Goal: Contribute content

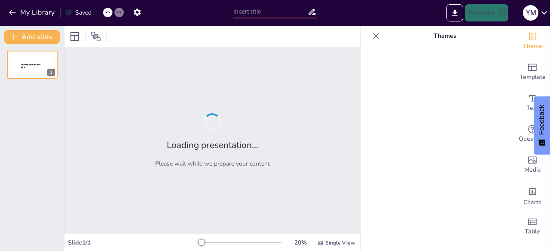
type input "Estrategias de Evaluación en Educación Inicial y Primaria: Un Enfoque Basado en…"
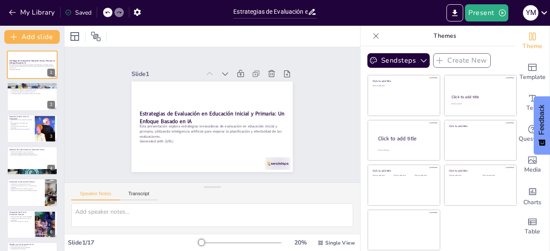
checkbox input "true"
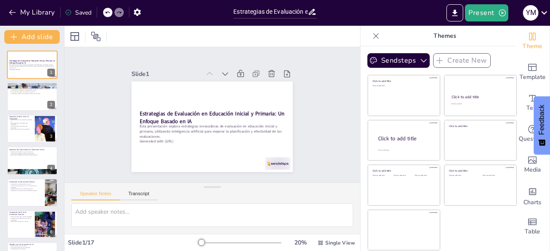
checkbox input "true"
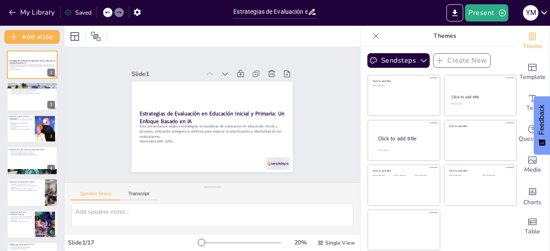
checkbox input "true"
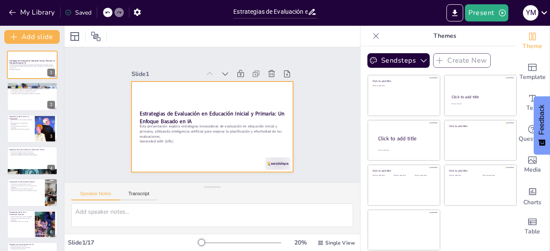
checkbox input "true"
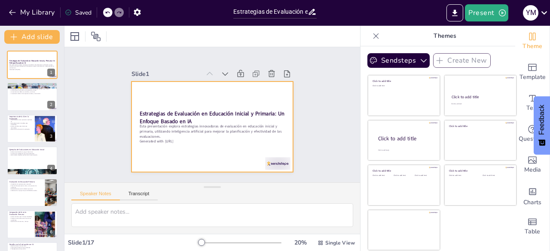
checkbox input "true"
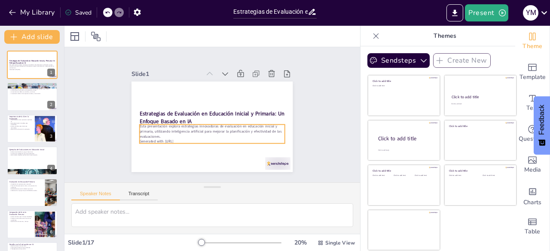
checkbox input "true"
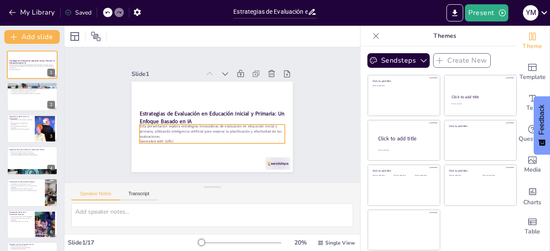
checkbox input "true"
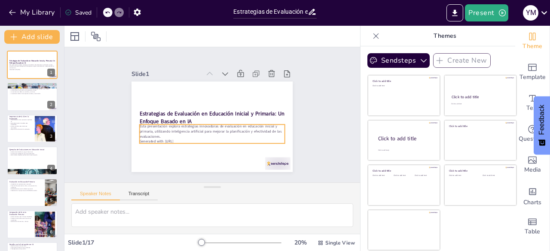
checkbox input "true"
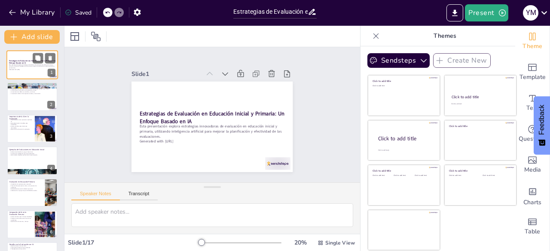
checkbox input "true"
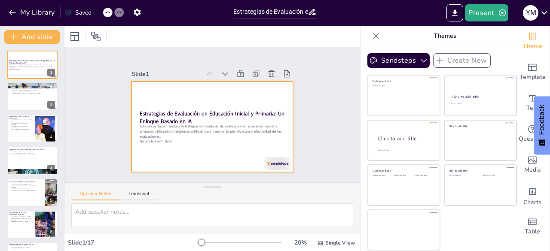
checkbox input "true"
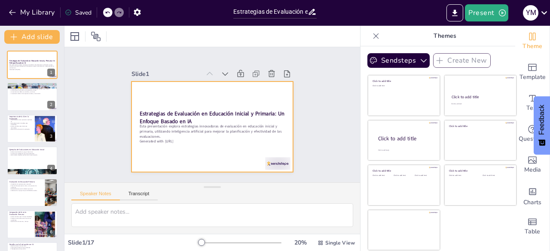
checkbox input "true"
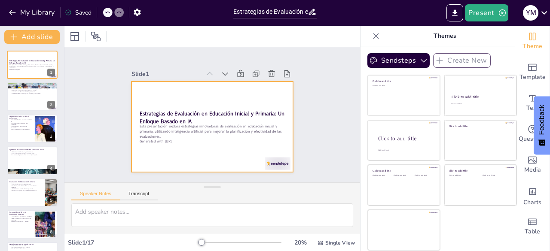
checkbox input "true"
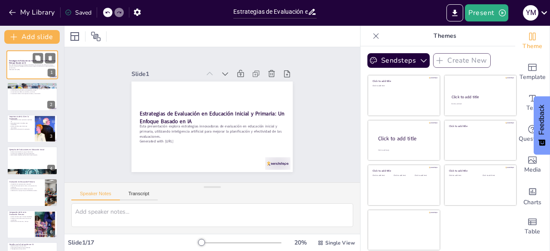
checkbox input "true"
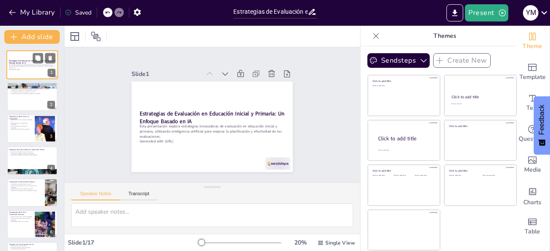
checkbox input "true"
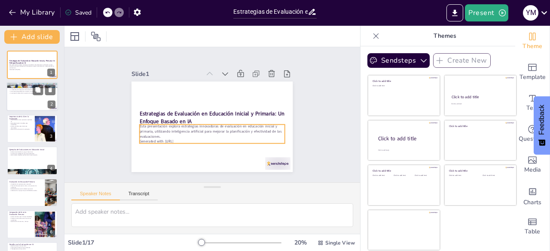
checkbox input "true"
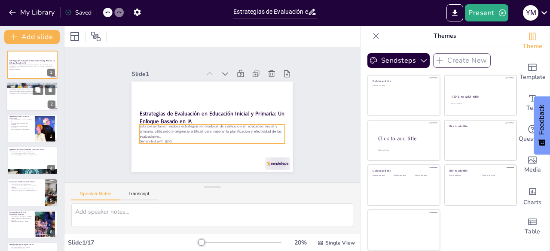
checkbox input "true"
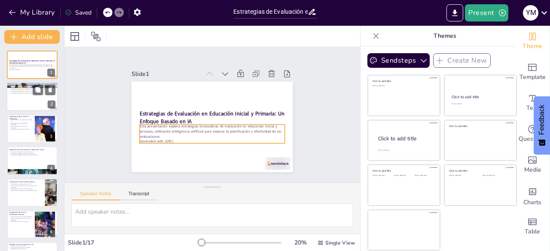
checkbox input "true"
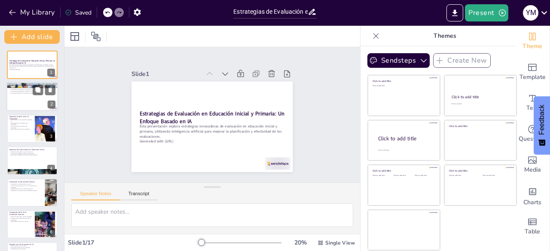
click at [31, 98] on div at bounding box center [32, 97] width 52 height 29
type textarea "La evaluación en educación inicial es esencial porque permite a los educadores …"
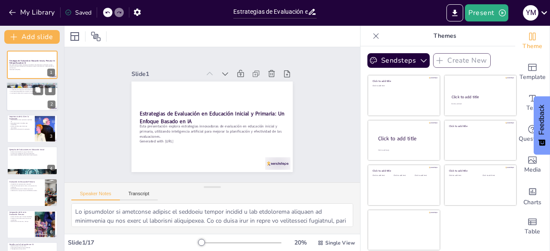
checkbox input "true"
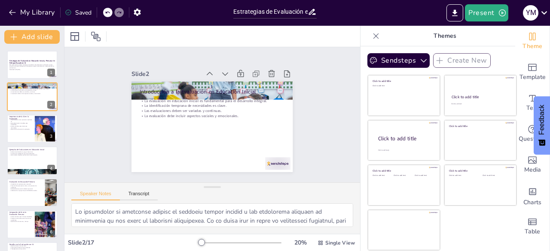
checkbox input "true"
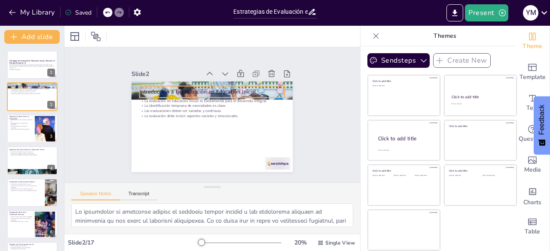
checkbox input "true"
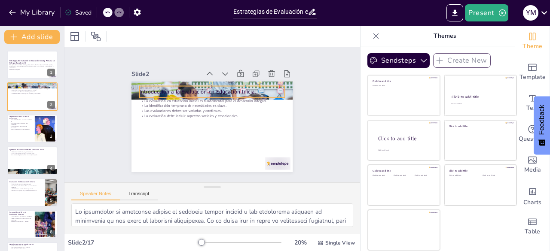
checkbox input "true"
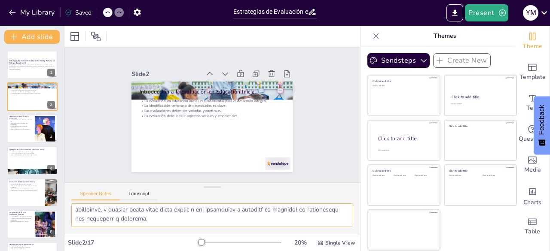
scroll to position [137, 0]
checkbox input "true"
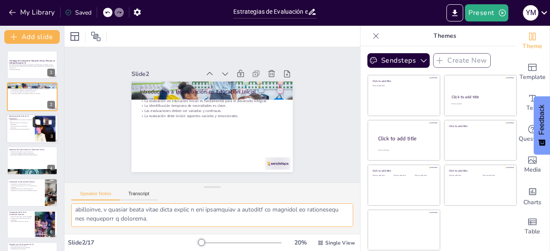
checkbox input "true"
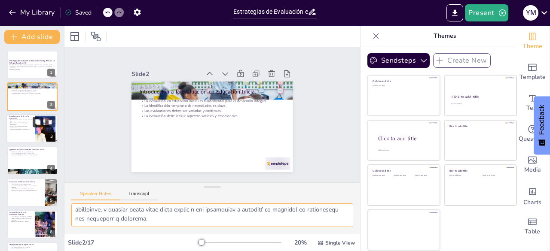
checkbox input "true"
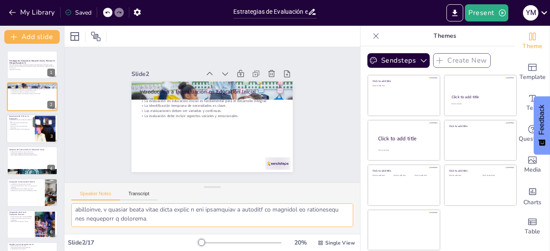
checkbox input "true"
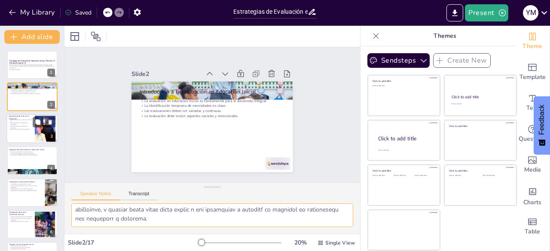
checkbox input "true"
click at [19, 125] on p "Retroalimentación inmediata para educadores." at bounding box center [20, 123] width 23 height 3
type textarea "La personalización es uno de los aspectos más significativos que la IA aporta a…"
checkbox input "true"
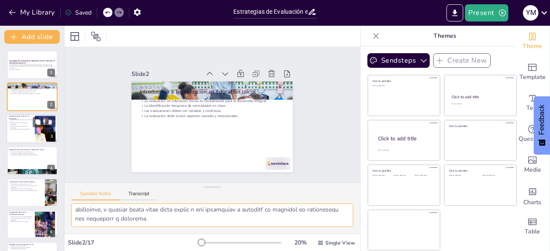
checkbox input "true"
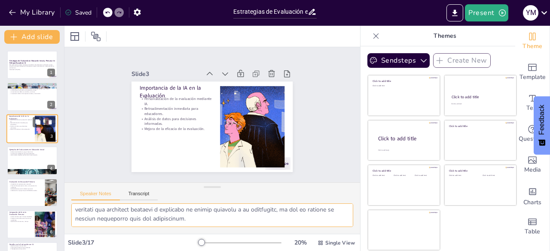
scroll to position [128, 0]
checkbox input "true"
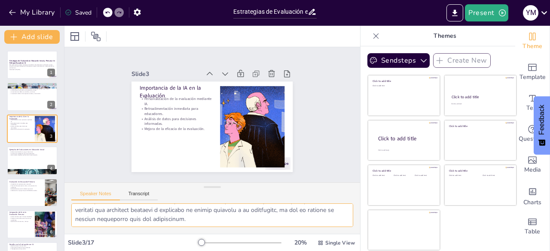
checkbox input "true"
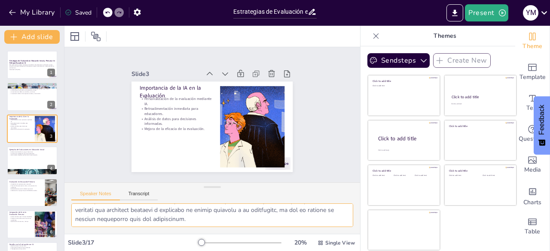
checkbox input "true"
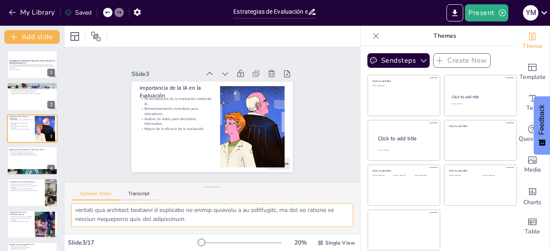
checkbox input "true"
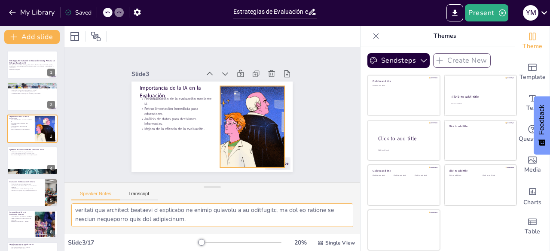
checkbox input "true"
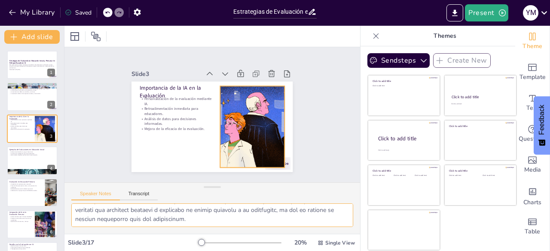
checkbox input "true"
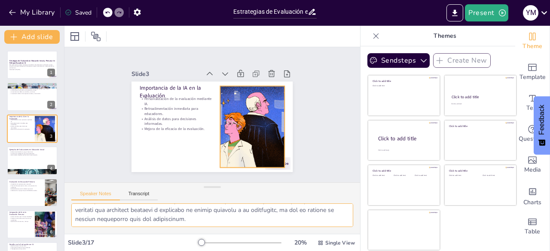
checkbox input "true"
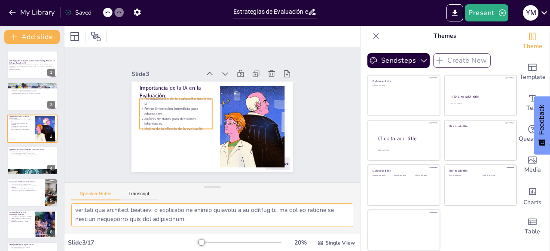
checkbox input "true"
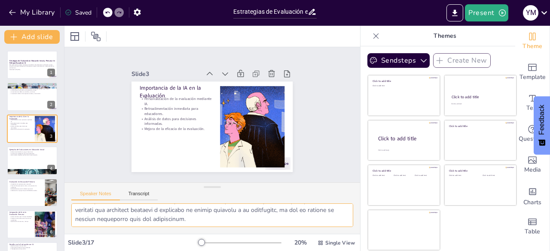
checkbox input "true"
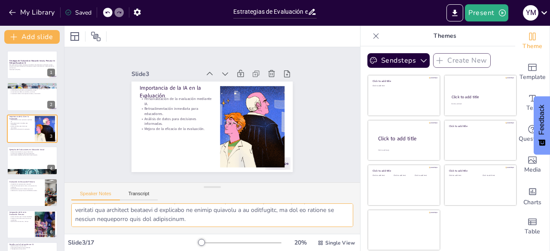
checkbox input "true"
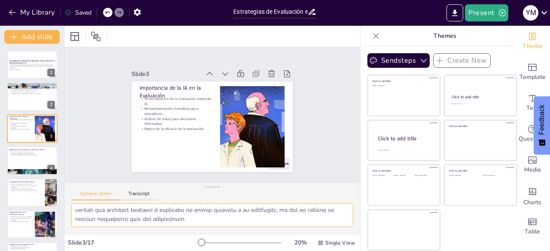
checkbox input "true"
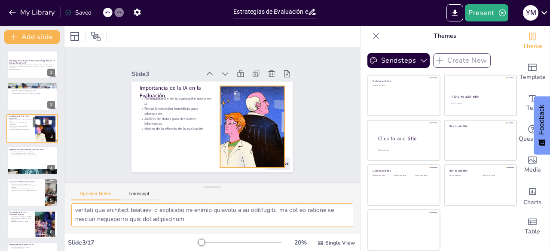
checkbox input "true"
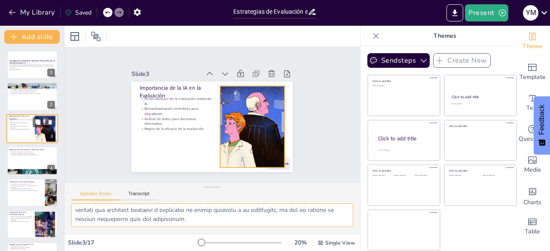
checkbox input "true"
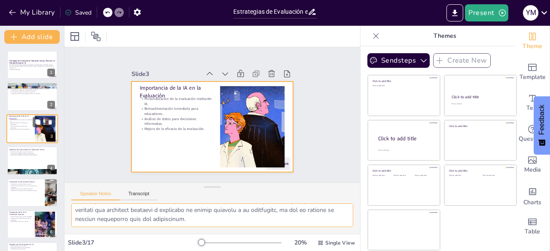
checkbox input "true"
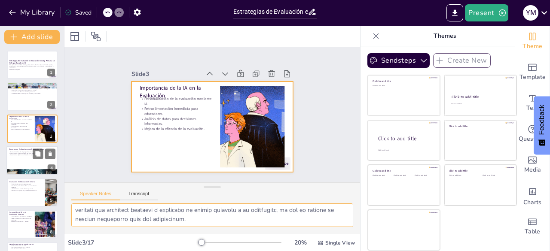
checkbox input "true"
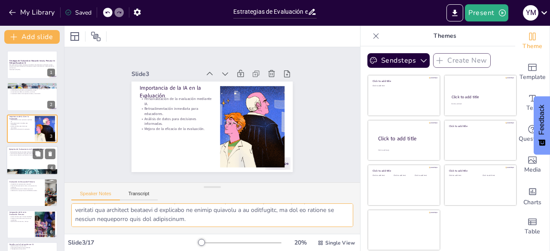
click at [24, 161] on div at bounding box center [32, 160] width 52 height 29
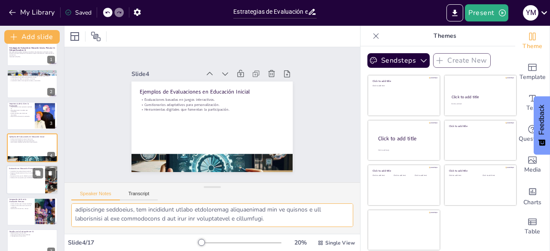
click at [22, 173] on p "Fomento del pensamiento crítico y la resolución de problemas." at bounding box center [26, 173] width 34 height 3
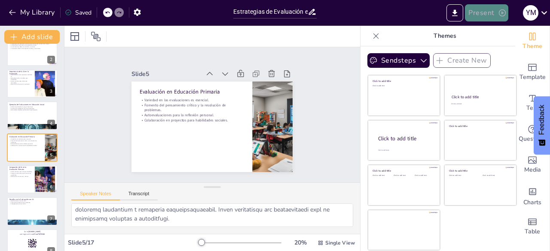
click at [487, 13] on button "Present" at bounding box center [486, 12] width 43 height 17
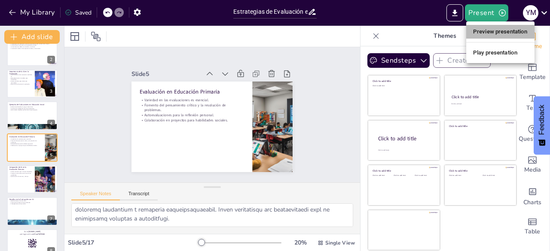
click at [484, 30] on li "Preview presentation" at bounding box center [500, 32] width 68 height 14
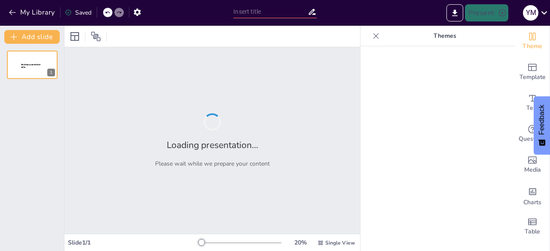
type input "Estrategias de Evaluación en Educación Inicial y Primaria: Un Enfoque Basado en…"
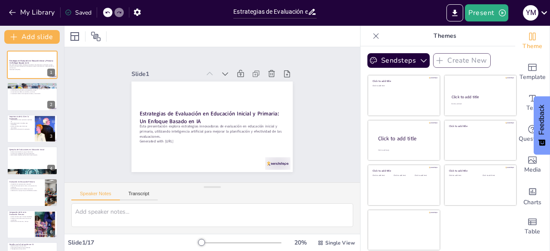
checkbox input "true"
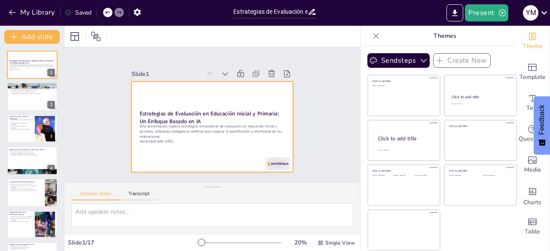
checkbox input "true"
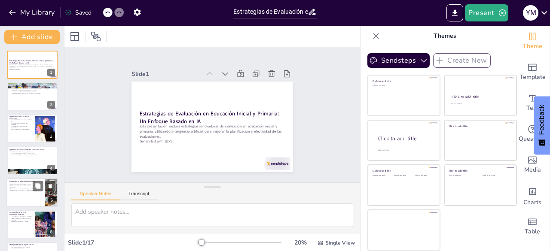
checkbox input "true"
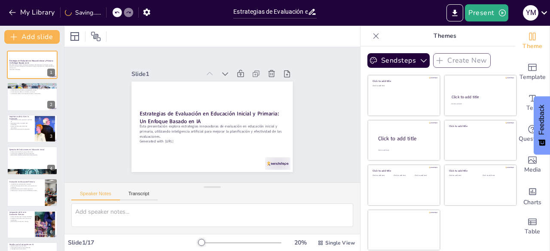
checkbox input "true"
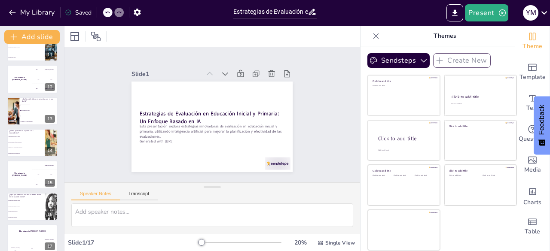
scroll to position [335, 0]
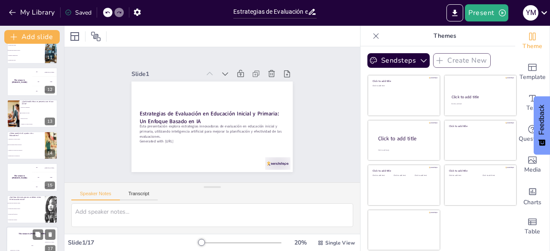
checkbox input "true"
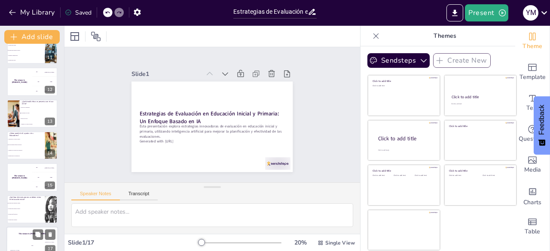
click at [28, 236] on div "The winner is [PERSON_NAME]" at bounding box center [32, 234] width 52 height 15
checkbox input "true"
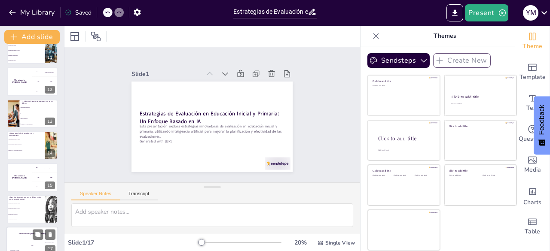
checkbox input "true"
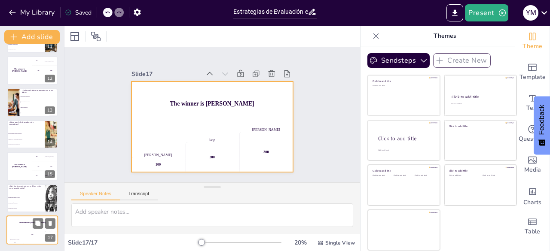
checkbox input "true"
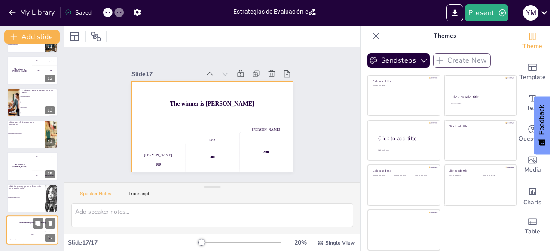
checkbox input "true"
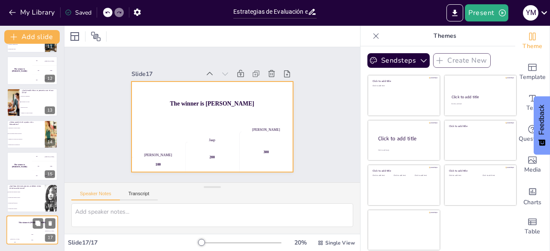
checkbox input "true"
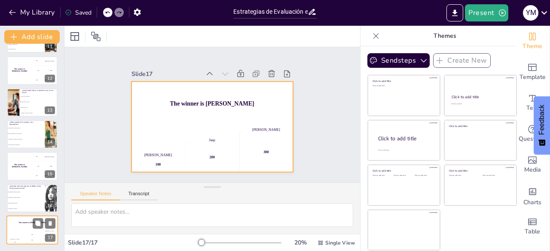
checkbox input "true"
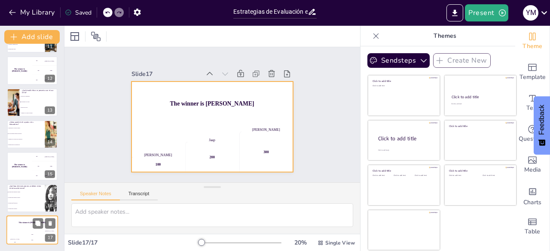
checkbox input "true"
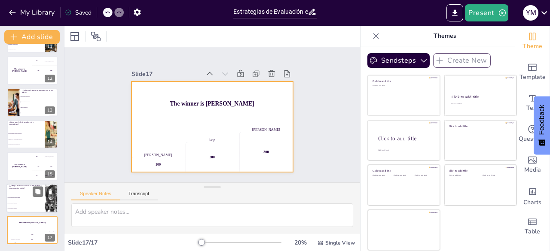
checkbox input "true"
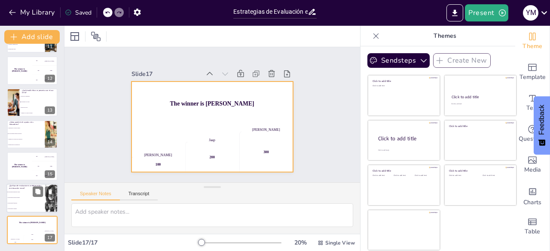
checkbox input "true"
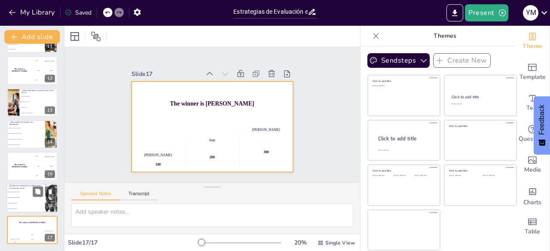
checkbox input "true"
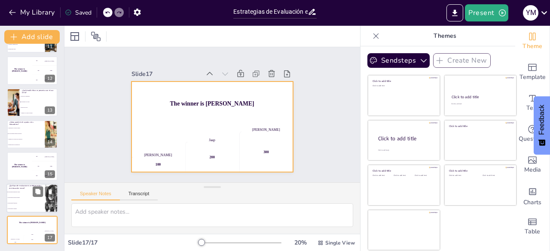
checkbox input "true"
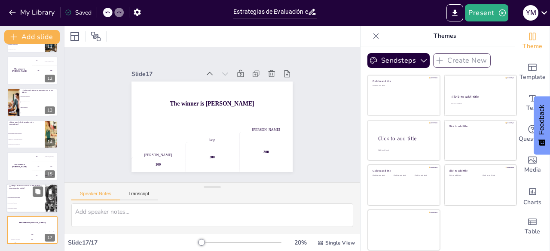
checkbox input "true"
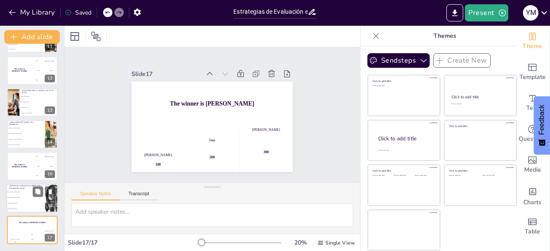
checkbox input "true"
click at [26, 205] on li "Evaluaciones formativas" at bounding box center [25, 204] width 39 height 6
type textarea "Las evaluaciones demasiado rígidas deben evitarse en educación inicial, como se…"
checkbox input "true"
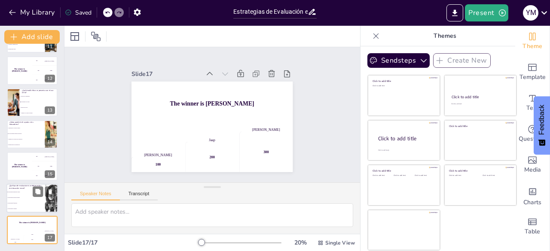
checkbox input "true"
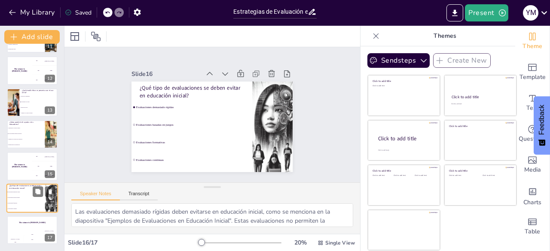
checkbox input "true"
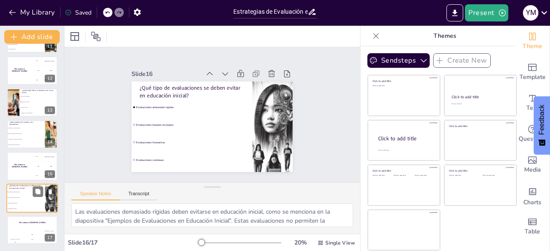
checkbox input "true"
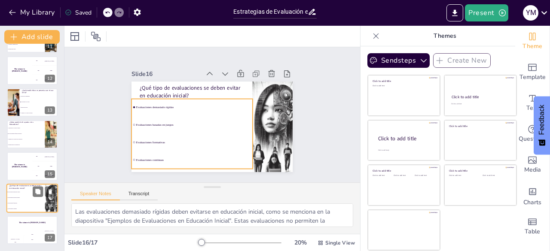
checkbox input "true"
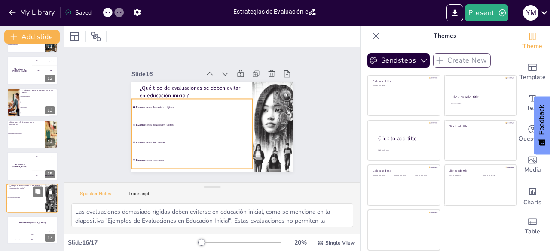
checkbox input "true"
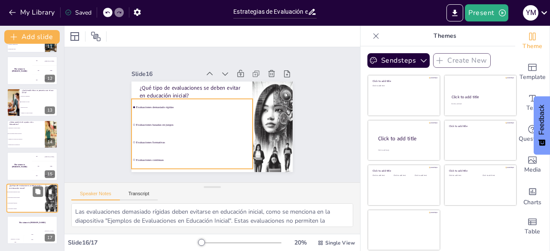
checkbox input "true"
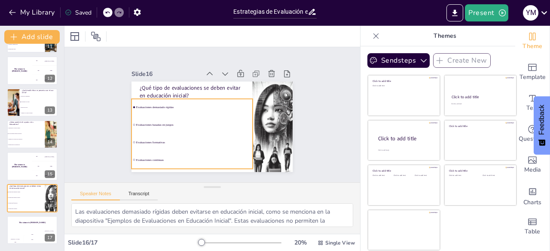
checkbox input "true"
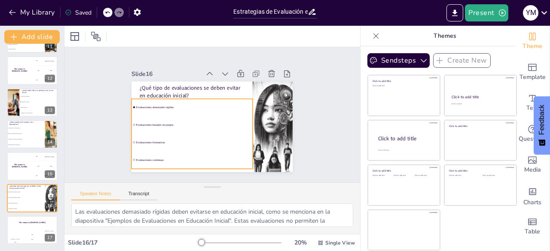
checkbox input "true"
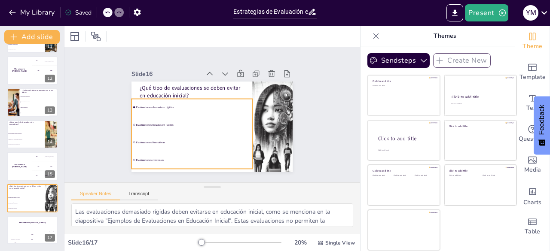
checkbox input "true"
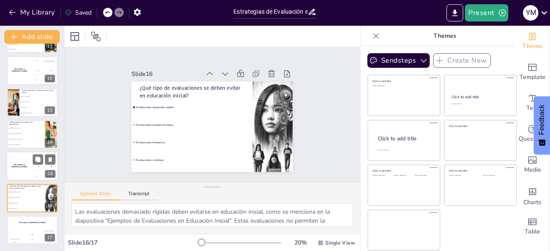
checkbox input "true"
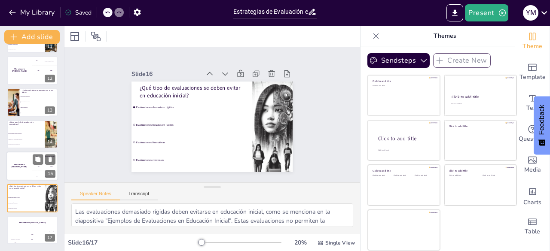
checkbox input "true"
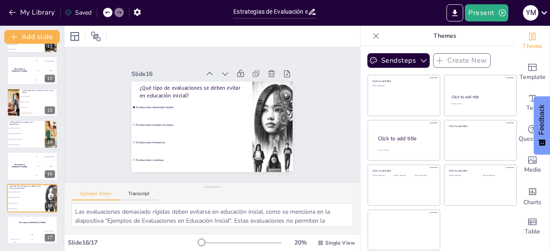
checkbox input "true"
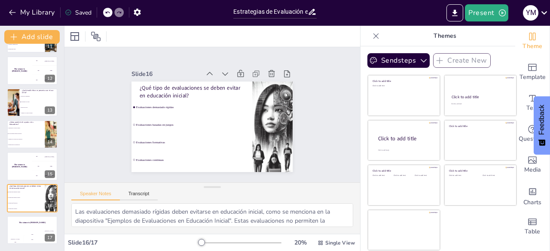
checkbox input "true"
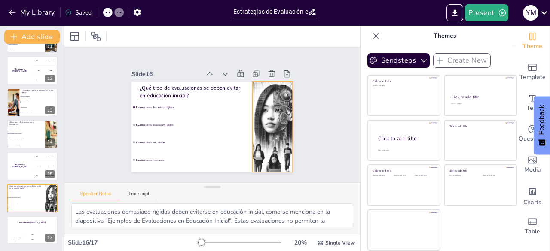
checkbox input "true"
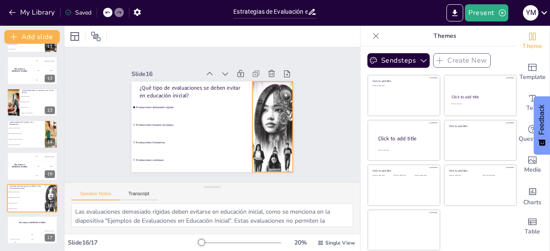
checkbox input "true"
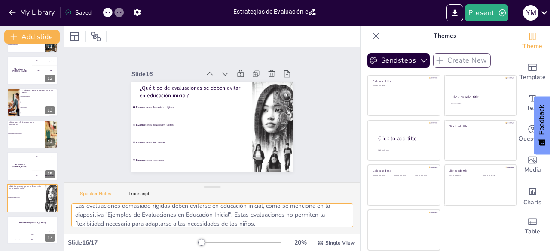
scroll to position [10, 0]
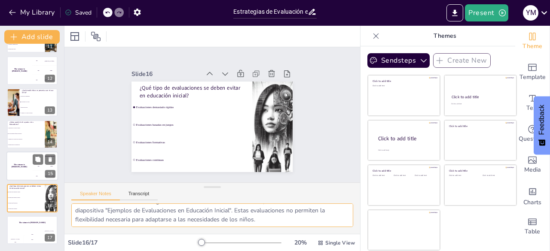
checkbox input "true"
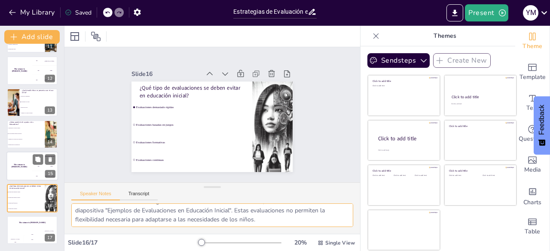
checkbox input "true"
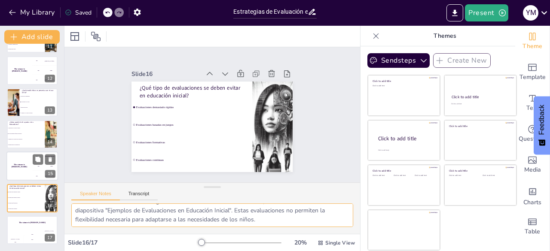
checkbox input "true"
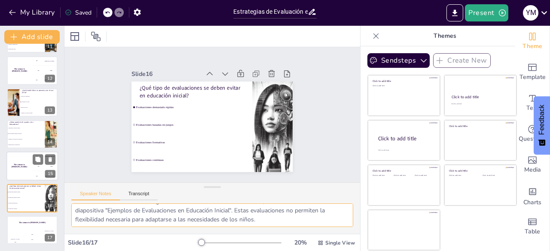
checkbox input "true"
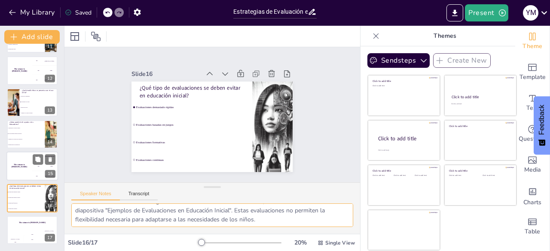
checkbox input "true"
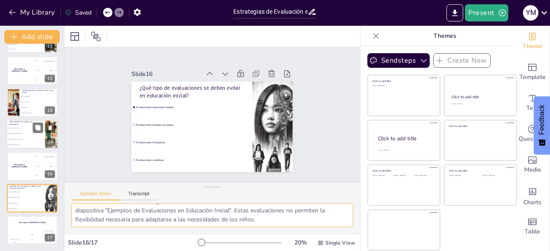
checkbox input "true"
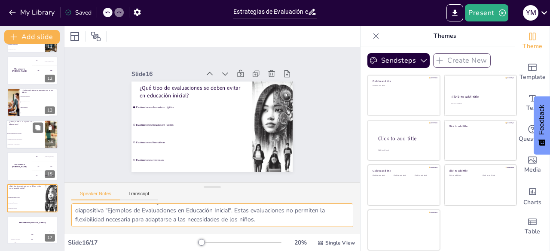
checkbox input "true"
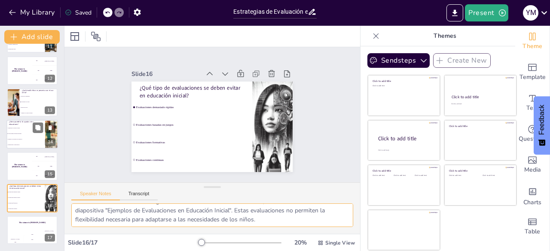
checkbox input "true"
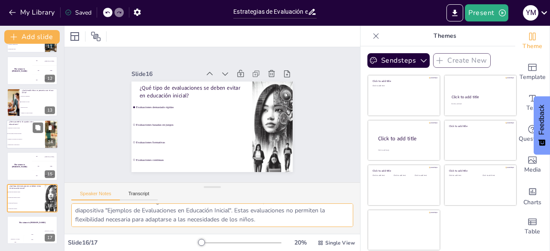
checkbox input "true"
click at [24, 143] on li "Disminuyendo la participación" at bounding box center [25, 145] width 39 height 6
type textarea "Proporcionar informes detallados es una de las formas en que la IA puede ayudar…"
checkbox input "true"
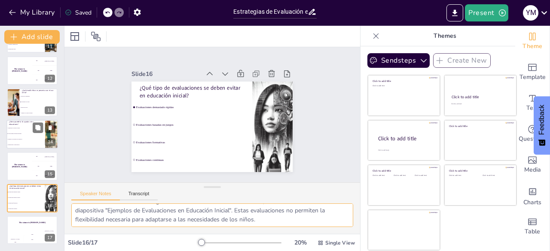
checkbox input "true"
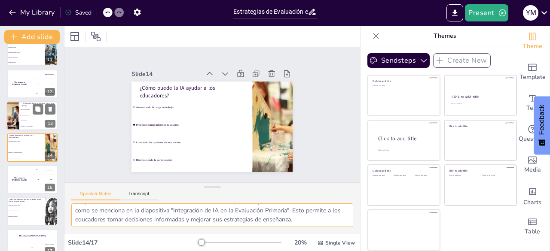
click at [20, 116] on li "Privacidad de los datos" at bounding box center [38, 116] width 39 height 6
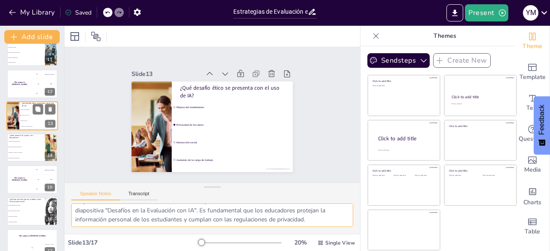
scroll to position [301, 0]
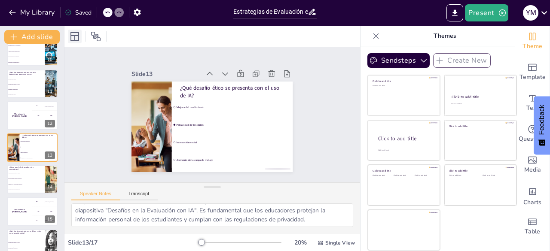
click at [74, 37] on icon at bounding box center [74, 36] width 9 height 9
click at [97, 35] on icon at bounding box center [95, 36] width 9 height 9
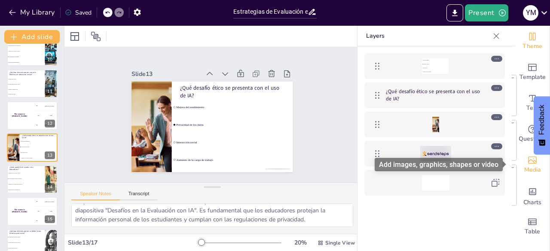
click at [526, 165] on span "Media" at bounding box center [532, 169] width 17 height 9
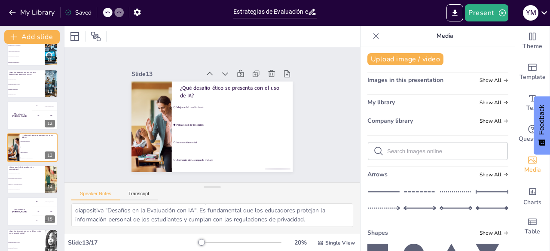
scroll to position [15, 0]
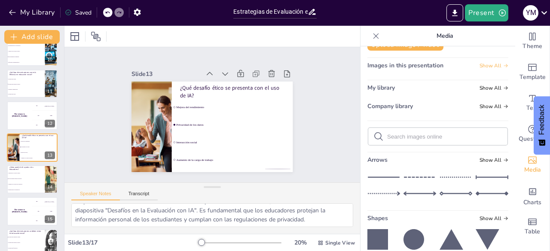
click at [481, 65] on span "Show All" at bounding box center [494, 66] width 29 height 6
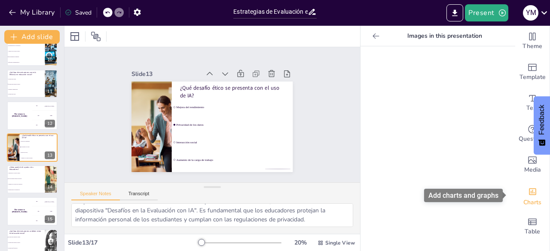
click at [528, 187] on icon "Add charts and graphs" at bounding box center [532, 191] width 9 height 9
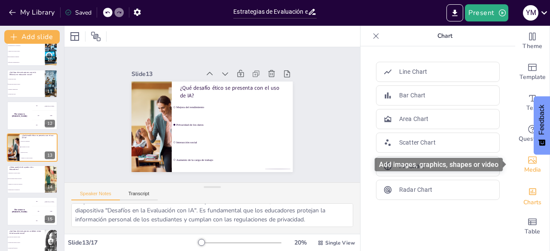
click at [528, 159] on icon "Add images, graphics, shapes or video" at bounding box center [532, 160] width 9 height 7
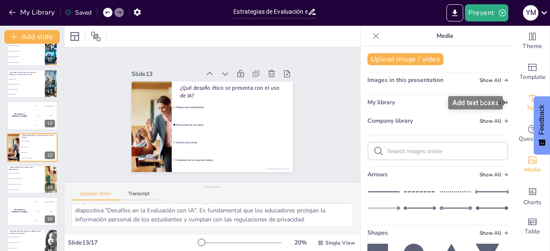
click at [526, 107] on span "Text" at bounding box center [532, 108] width 12 height 9
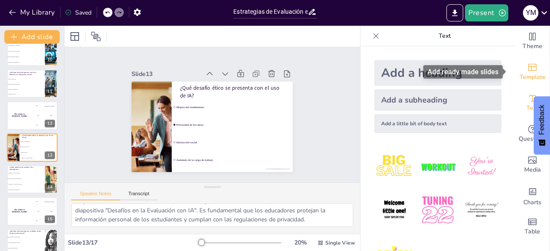
click at [528, 78] on span "Template" at bounding box center [533, 77] width 26 height 9
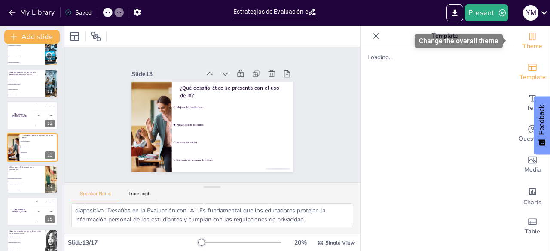
click at [528, 47] on span "Theme" at bounding box center [533, 46] width 20 height 9
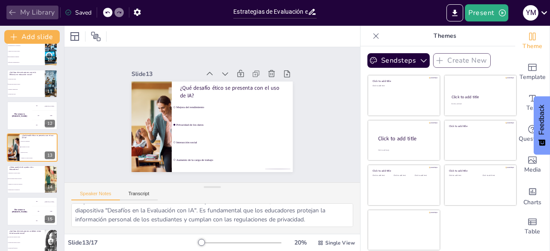
click at [15, 14] on icon "button" at bounding box center [12, 12] width 9 height 9
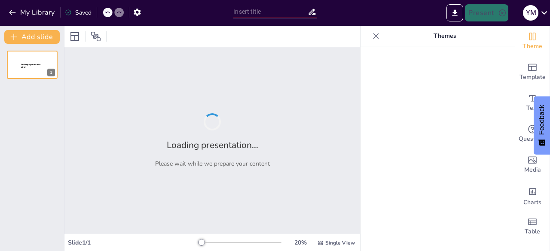
type input "Estrategias de Evaluación en Educación Inicial y Primaria: Un Enfoque Basado en…"
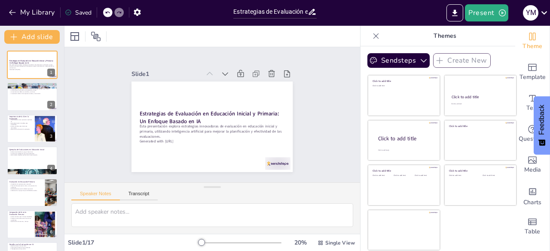
checkbox input "true"
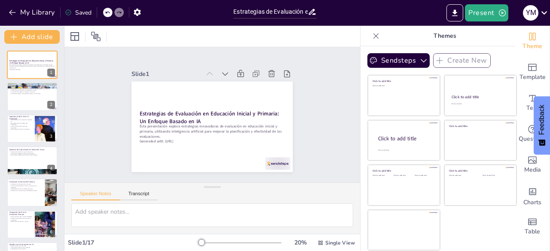
checkbox input "true"
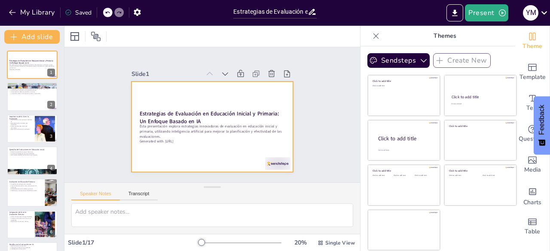
checkbox input "true"
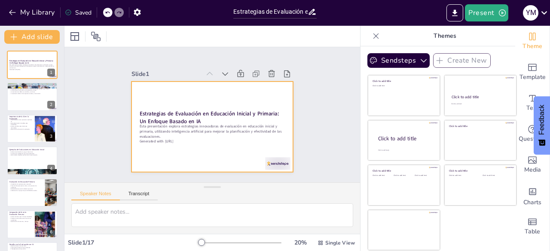
checkbox input "true"
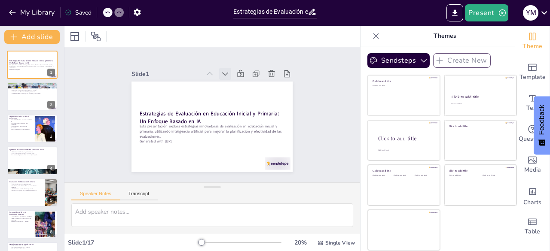
click at [249, 104] on icon at bounding box center [254, 109] width 11 height 11
checkbox input "true"
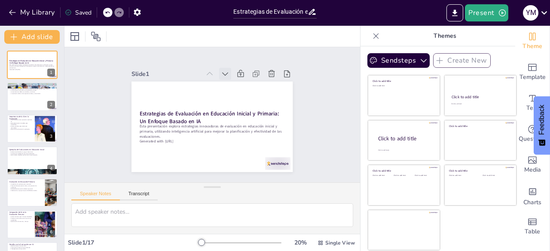
checkbox input "true"
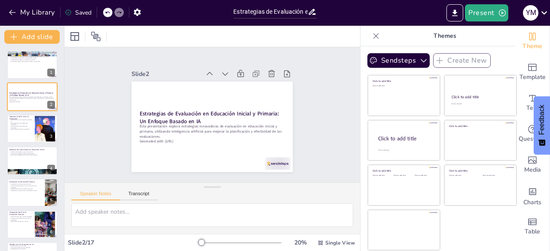
checkbox input "true"
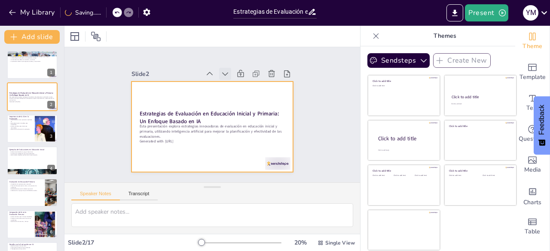
checkbox input "true"
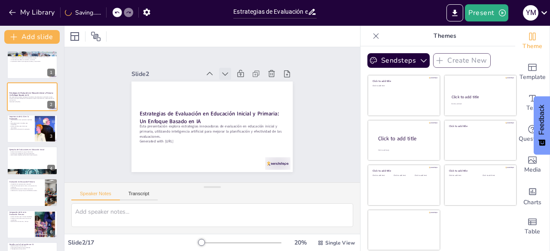
click at [247, 95] on icon at bounding box center [253, 101] width 12 height 12
checkbox input "true"
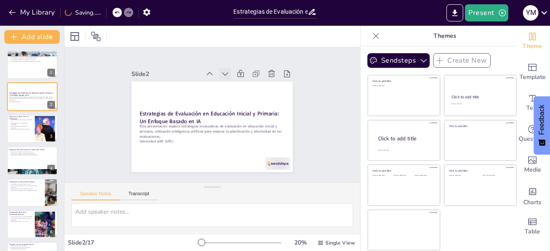
checkbox input "true"
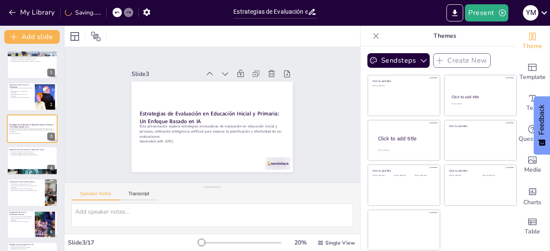
checkbox input "true"
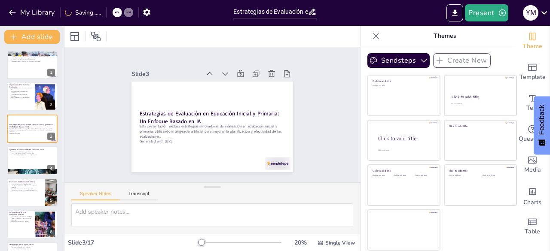
checkbox input "true"
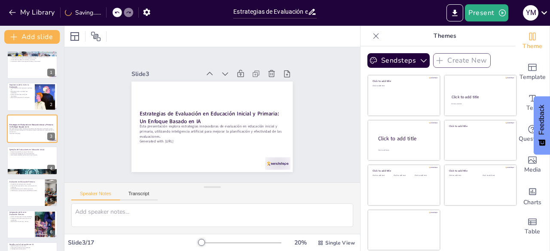
checkbox input "true"
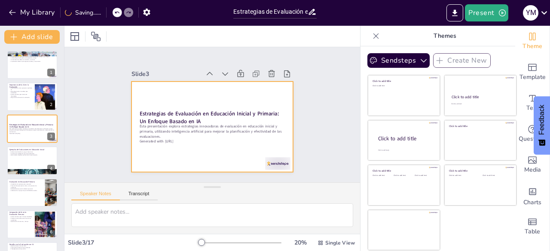
checkbox input "true"
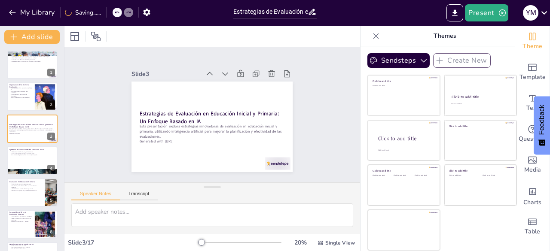
checkbox input "true"
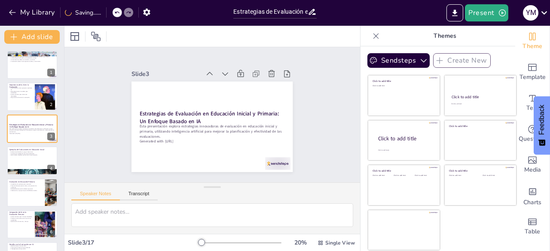
checkbox input "true"
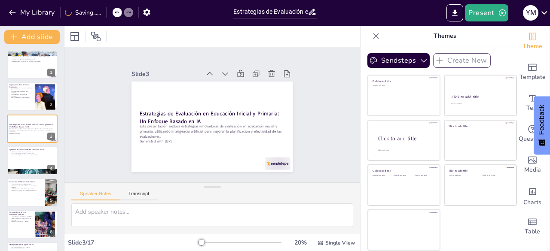
checkbox input "true"
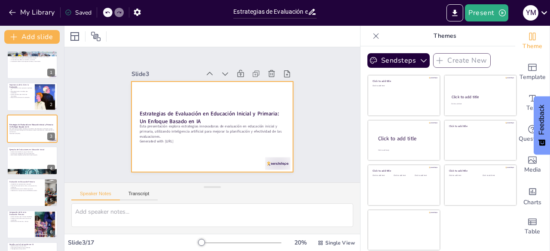
checkbox input "true"
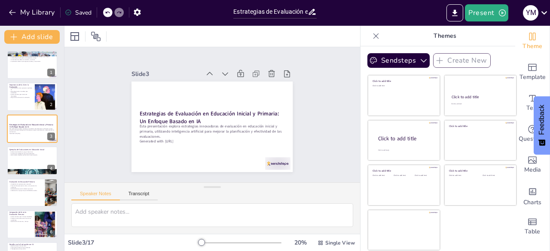
checkbox input "true"
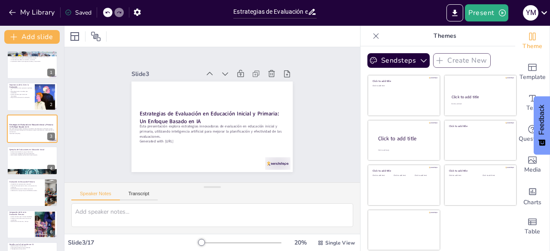
checkbox input "true"
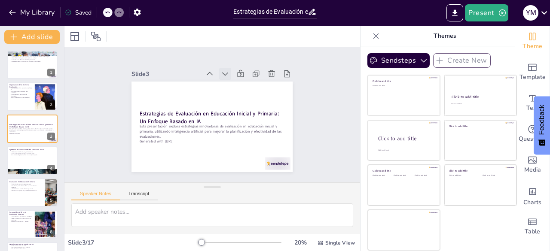
click at [224, 71] on icon at bounding box center [228, 75] width 9 height 9
checkbox input "true"
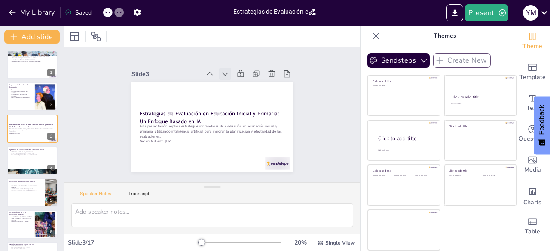
checkbox input "true"
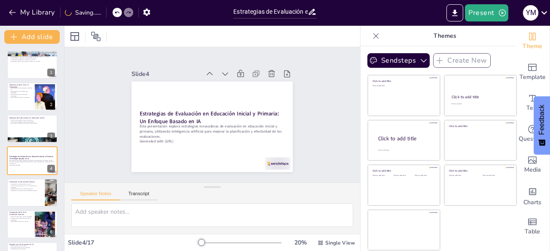
click at [224, 71] on icon at bounding box center [228, 75] width 9 height 9
checkbox input "true"
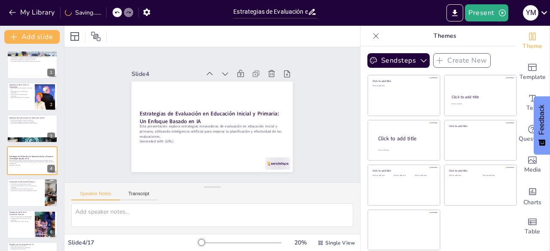
checkbox input "true"
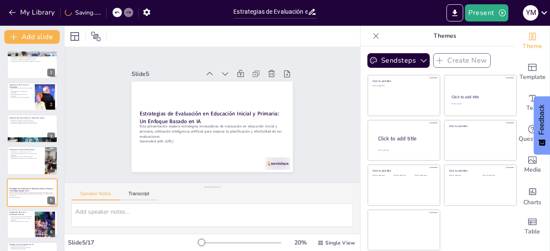
checkbox input "true"
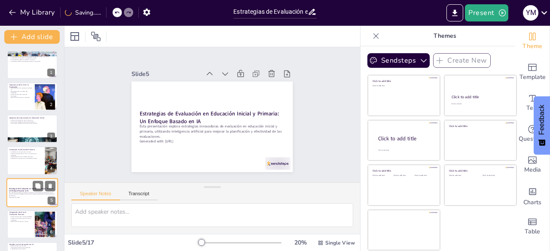
checkbox input "true"
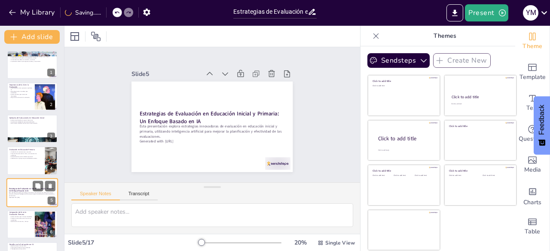
checkbox input "true"
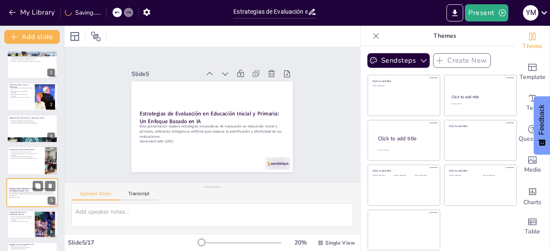
checkbox input "true"
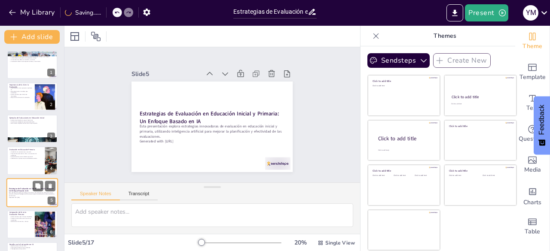
checkbox input "true"
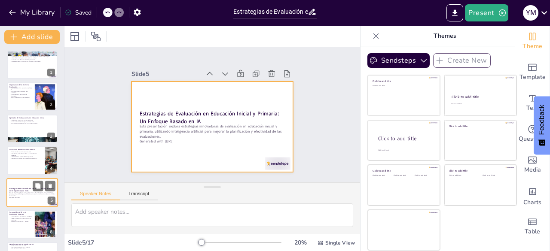
checkbox input "true"
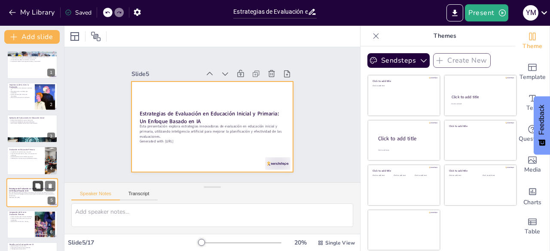
checkbox input "true"
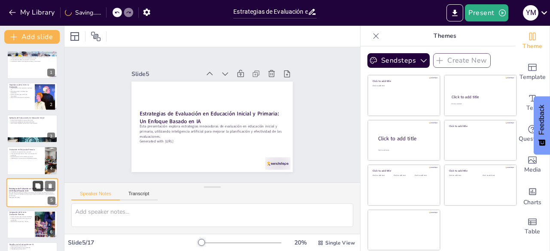
click at [35, 183] on icon at bounding box center [38, 186] width 6 height 6
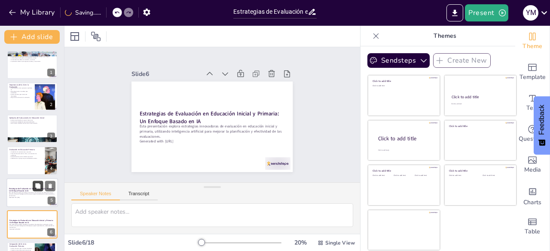
checkbox input "true"
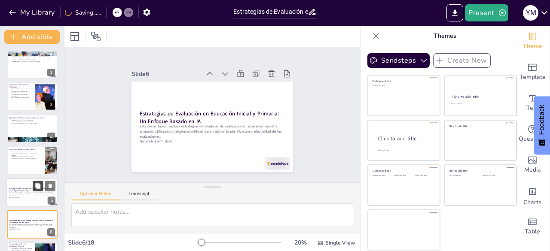
scroll to position [77, 0]
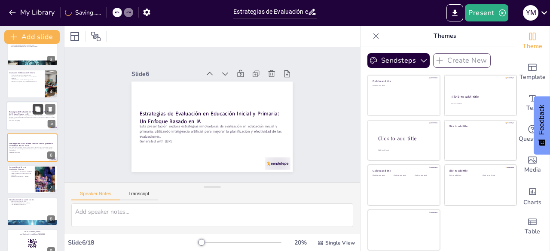
checkbox input "true"
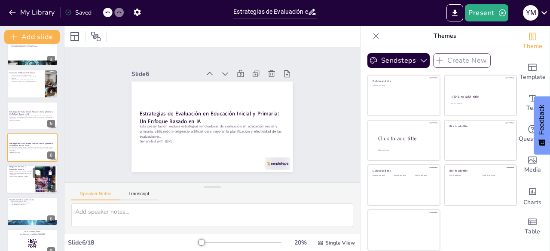
click at [13, 179] on div at bounding box center [32, 179] width 52 height 29
type textarea "La capacidad de la IA para analizar datos y generar informes detallados es un c…"
checkbox input "true"
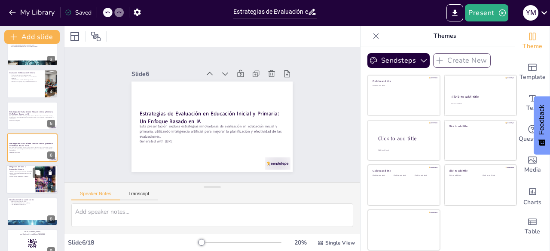
checkbox input "true"
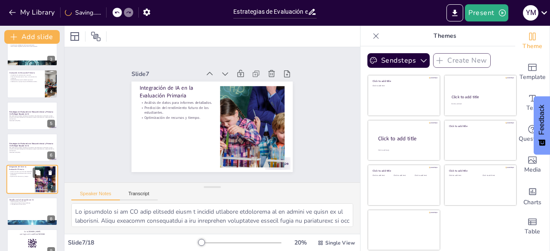
scroll to position [109, 0]
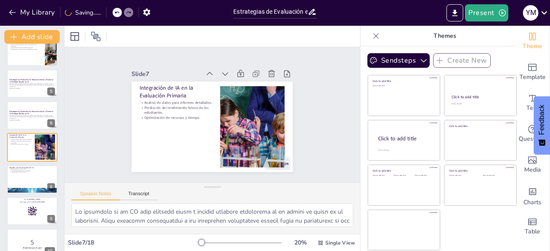
checkbox input "true"
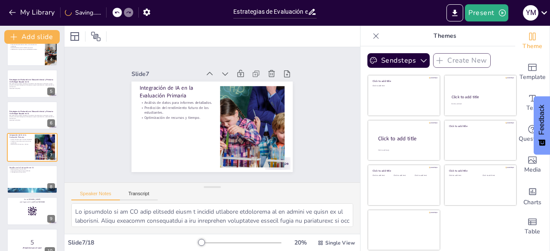
checkbox input "true"
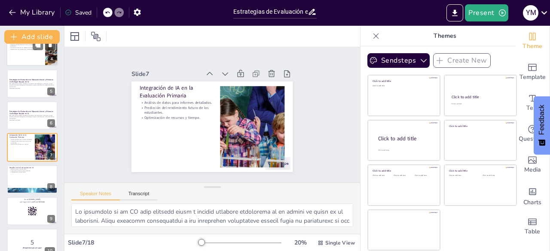
checkbox input "true"
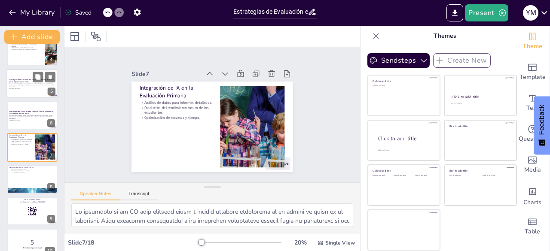
checkbox input "true"
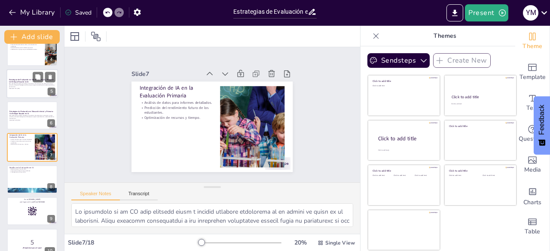
checkbox input "true"
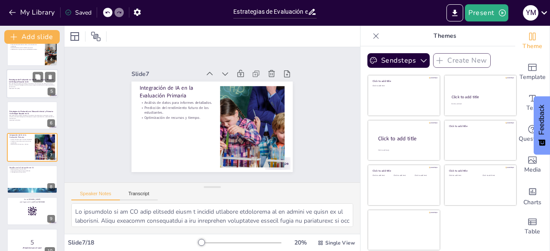
checkbox input "true"
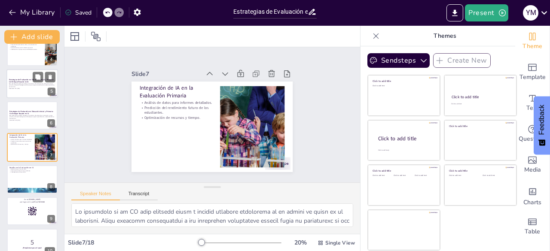
checkbox input "true"
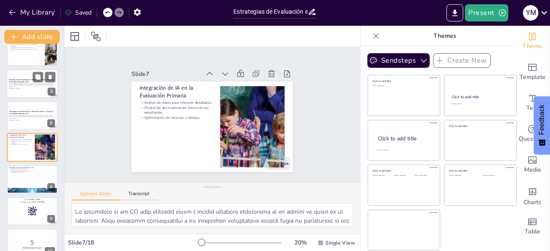
click at [28, 86] on p "Esta presentación explora estrategias innovadoras de evaluación en educación in…" at bounding box center [32, 85] width 46 height 5
checkbox input "true"
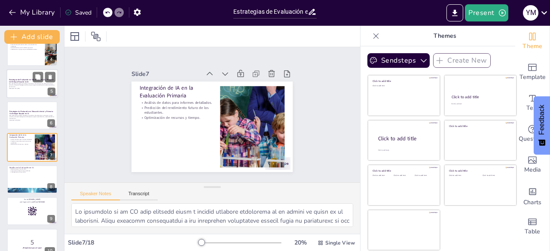
checkbox input "true"
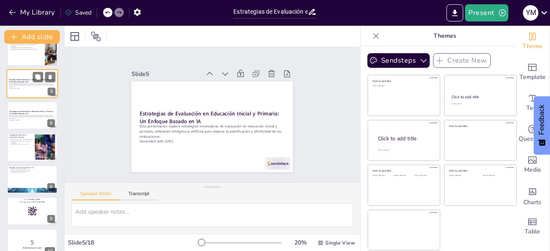
scroll to position [45, 0]
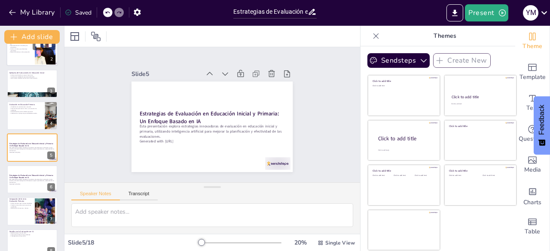
checkbox input "true"
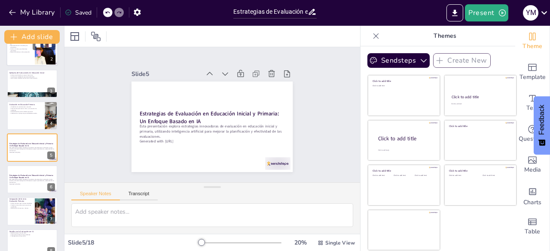
checkbox input "true"
click at [23, 48] on p "Retroalimentación inmediata para educadores." at bounding box center [20, 46] width 23 height 3
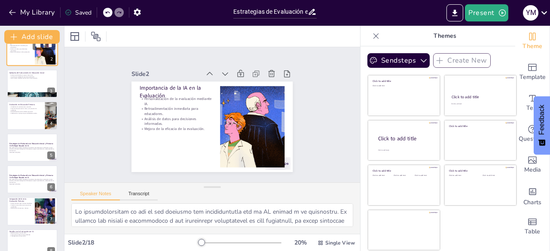
scroll to position [0, 0]
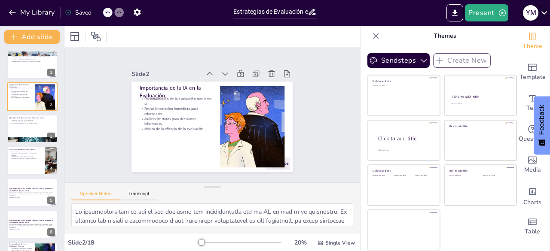
click at [544, 14] on icon at bounding box center [545, 12] width 6 height 3
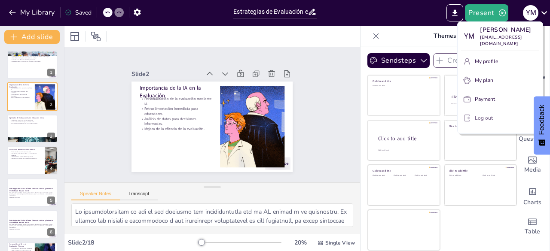
click at [480, 114] on p "Log out" at bounding box center [484, 118] width 18 height 8
